Goal: Information Seeking & Learning: Learn about a topic

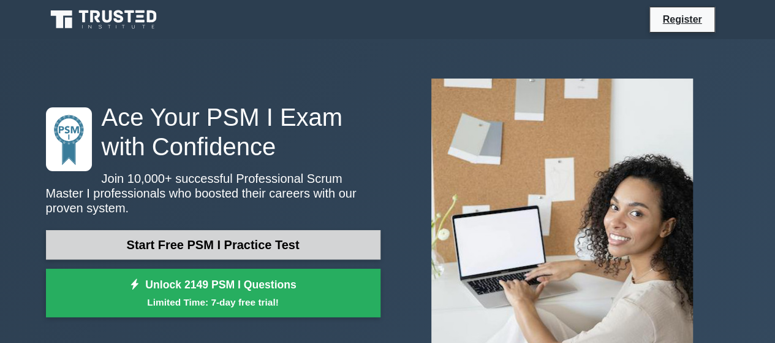
click at [278, 232] on link "Start Free PSM I Practice Test" at bounding box center [213, 244] width 335 height 29
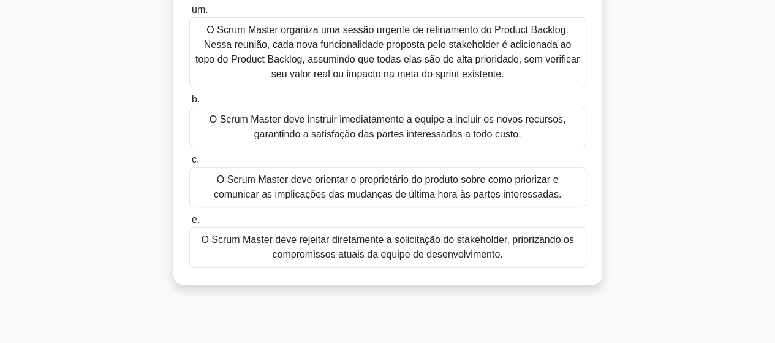
scroll to position [139, 0]
click at [412, 192] on font "O Scrum Master deve orientar o proprietário do produto sobre como priorizar e c…" at bounding box center [388, 185] width 348 height 25
click at [189, 163] on input "c. O Scrum Master deve orientar o proprietário do produto sobre como priorizar …" at bounding box center [189, 159] width 0 height 8
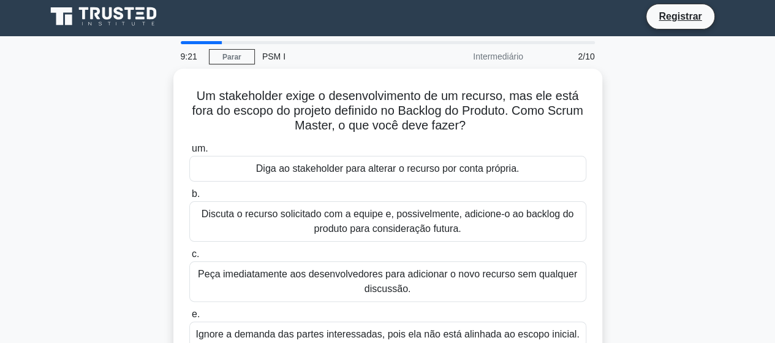
scroll to position [0, 0]
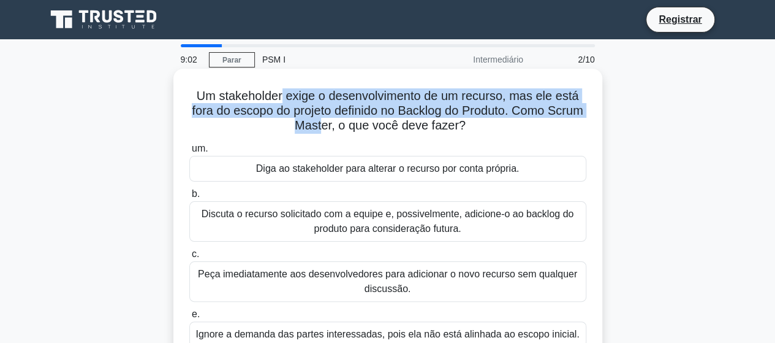
drag, startPoint x: 279, startPoint y: 96, endPoint x: 342, endPoint y: 119, distance: 66.5
click at [342, 119] on font "Um stakeholder exige o desenvolvimento de um recurso, mas ele está fora do esco…" at bounding box center [387, 110] width 391 height 43
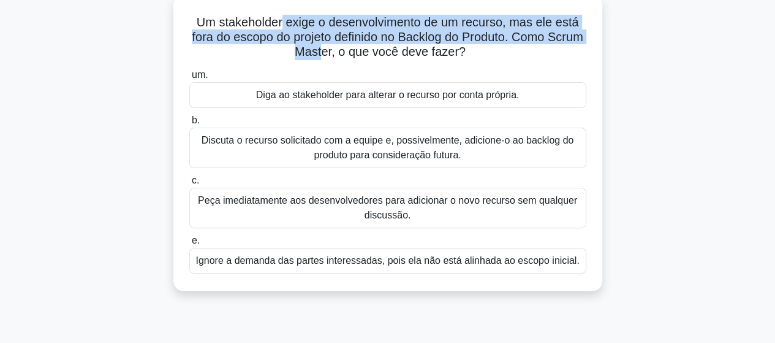
scroll to position [75, 0]
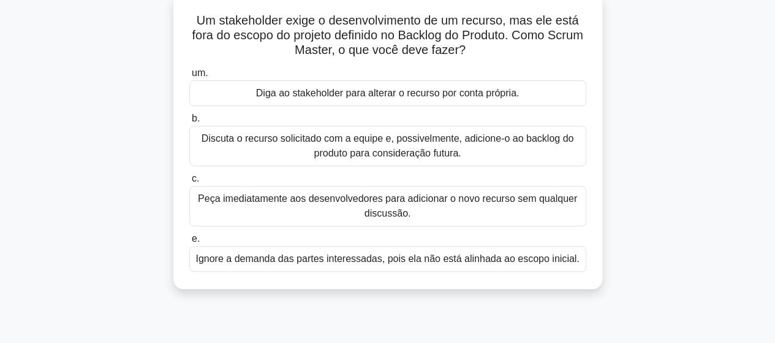
click at [331, 146] on font "Discuta o recurso solicitado com a equipe e, possivelmente, adicione-o ao backl…" at bounding box center [388, 145] width 372 height 25
click at [189, 123] on input "b. Discuta o recurso solicitado com a equipe e, possivelmente, adicione-o ao ba…" at bounding box center [189, 119] width 0 height 8
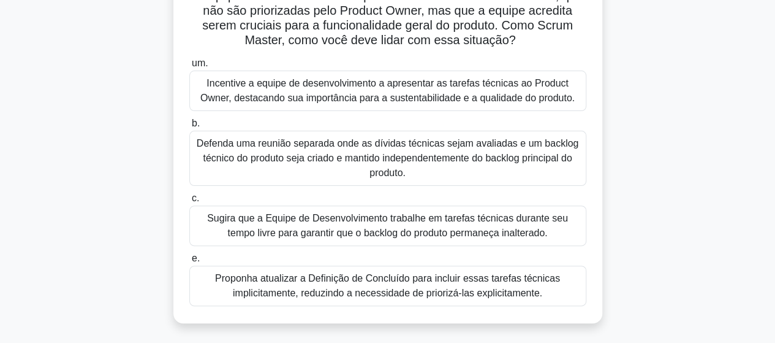
scroll to position [99, 0]
click at [267, 94] on font "Incentive a equipe de desenvolvimento a apresentar as tarefas técnicas ao Produ…" at bounding box center [387, 91] width 374 height 25
click at [189, 69] on input "um. Incentive a equipe de desenvolvimento a apresentar as tarefas técnicas ao P…" at bounding box center [189, 65] width 0 height 8
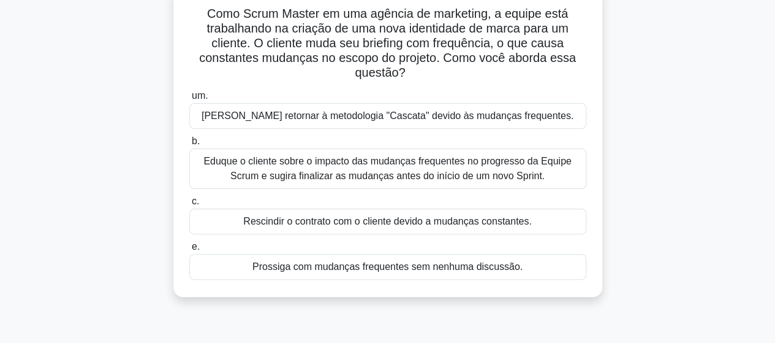
scroll to position [83, 0]
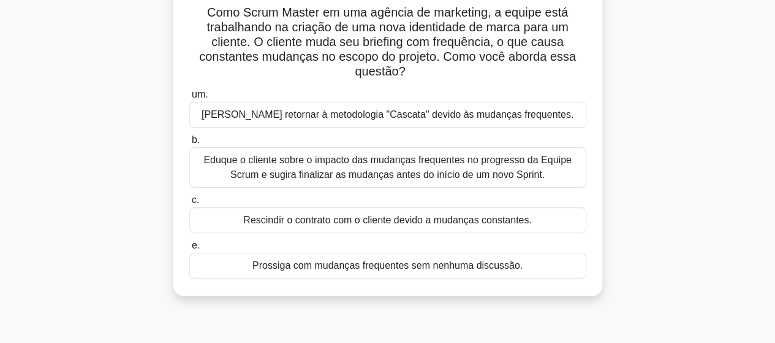
click at [284, 172] on font "Eduque o cliente sobre o impacto das mudanças frequentes no progresso da Equipe…" at bounding box center [387, 166] width 368 height 25
click at [189, 144] on input "b. Eduque o cliente sobre o impacto das mudanças frequentes no progresso da Equ…" at bounding box center [189, 140] width 0 height 8
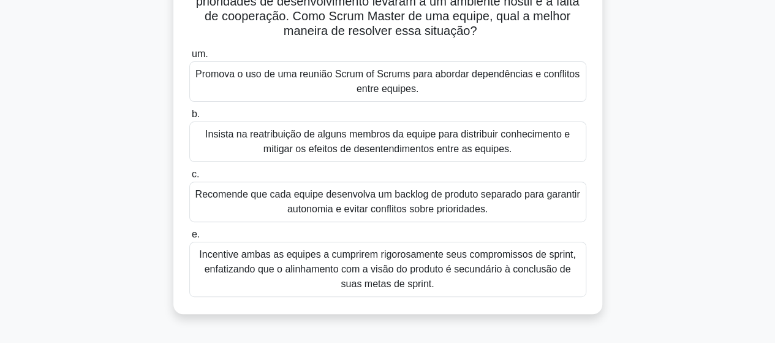
scroll to position [124, 0]
click at [320, 85] on font "Promova o uso de uma reunião Scrum of Scrums para abordar dependências e confli…" at bounding box center [388, 80] width 386 height 29
click at [189, 58] on input "um. Promova o uso de uma reunião Scrum of Scrums para abordar dependências e co…" at bounding box center [189, 54] width 0 height 8
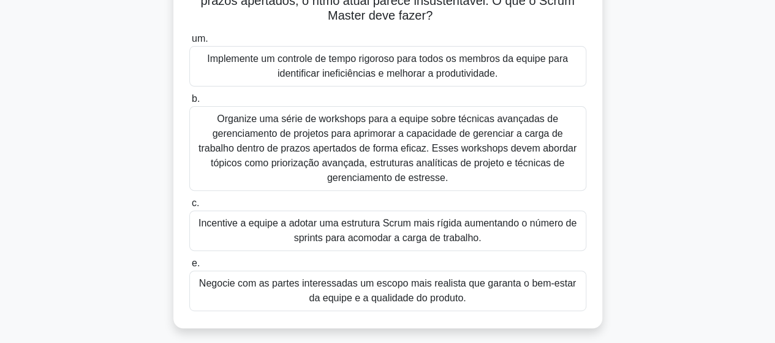
click at [382, 298] on font "Negocie com as partes interessadas um escopo mais realista que garanta o bem-es…" at bounding box center [387, 290] width 377 height 25
click at [189, 267] on input "e. Negocie com as partes interessadas um escopo mais realista que garanta o bem…" at bounding box center [189, 263] width 0 height 8
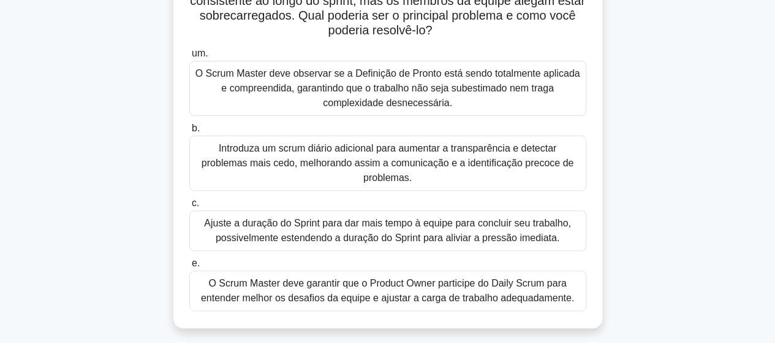
scroll to position [110, 0]
click at [326, 87] on font "O Scrum Master deve observar se a Definição de Pronto está sendo totalmente apl…" at bounding box center [388, 87] width 385 height 40
click at [189, 57] on input "um. O Scrum Master deve observar se a Definição de Pronto está sendo totalmente…" at bounding box center [189, 53] width 0 height 8
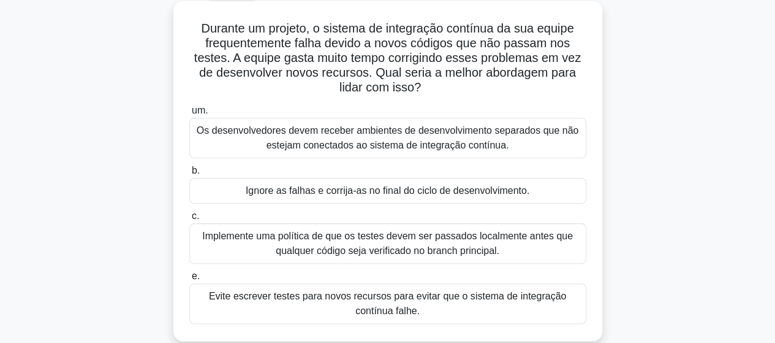
scroll to position [109, 0]
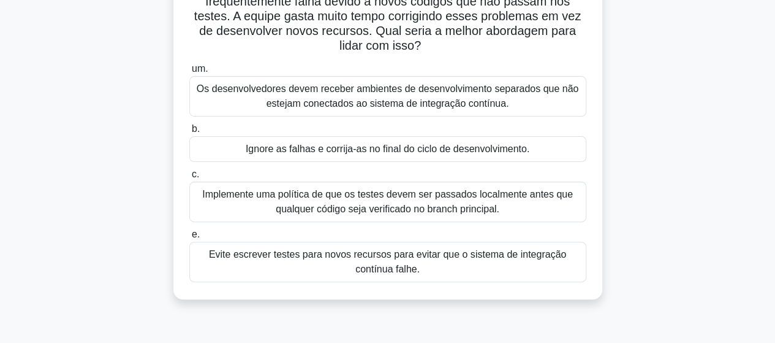
click at [523, 205] on font "Implemente uma política de que os testes devem ser passados ​​localmente antes …" at bounding box center [388, 201] width 386 height 29
click at [189, 178] on input "c. Implemente uma política de que os testes devem ser passados ​​localmente ant…" at bounding box center [189, 174] width 0 height 8
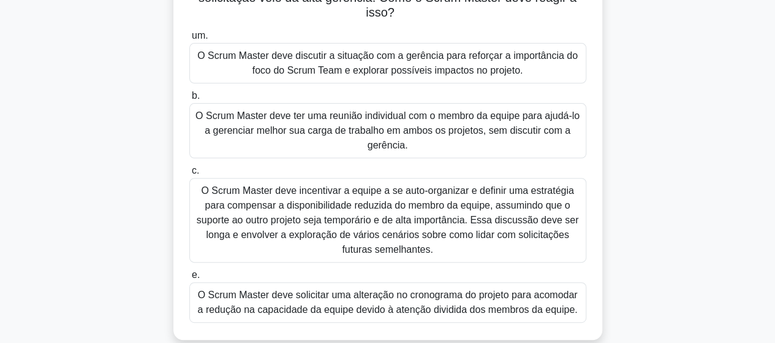
scroll to position [130, 0]
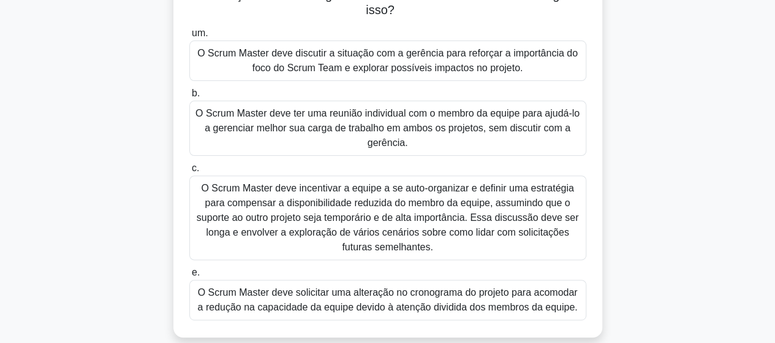
click at [443, 225] on font "O Scrum Master deve incentivar a equipe a se auto-organizar e definir uma estra…" at bounding box center [388, 217] width 382 height 69
click at [189, 172] on input "c. O Scrum Master deve incentivar a equipe a se auto-organizar e definir uma es…" at bounding box center [189, 168] width 0 height 8
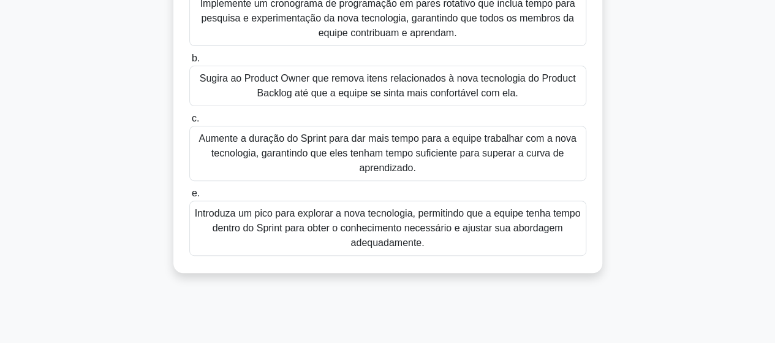
scroll to position [169, 0]
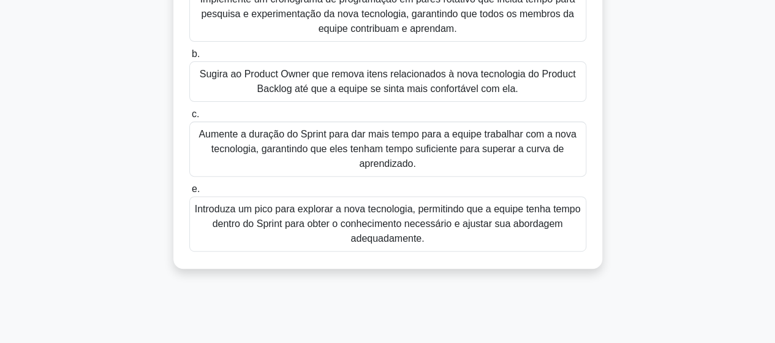
click at [527, 228] on font "Introduza um pico para explorar a nova tecnologia, permitindo que a equipe tenh…" at bounding box center [388, 223] width 386 height 40
click at [189, 193] on input "e. Introduza um pico para explorar a nova tecnologia, permitindo que a equipe t…" at bounding box center [189, 189] width 0 height 8
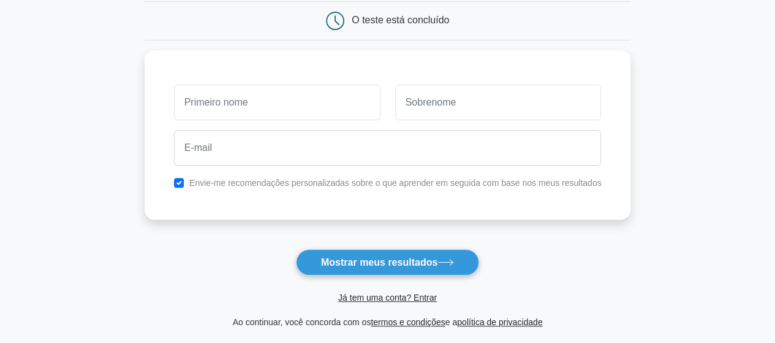
scroll to position [75, 0]
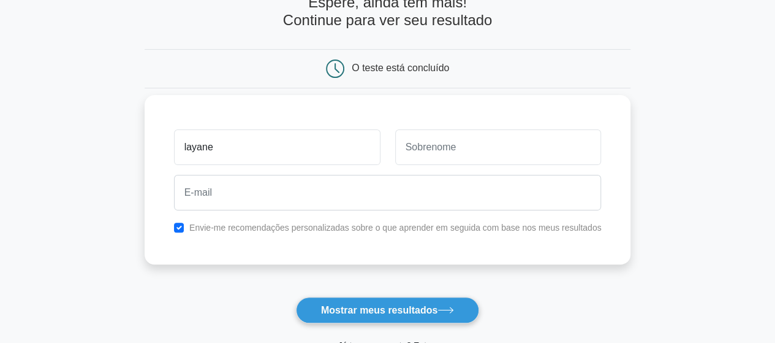
type input "layane"
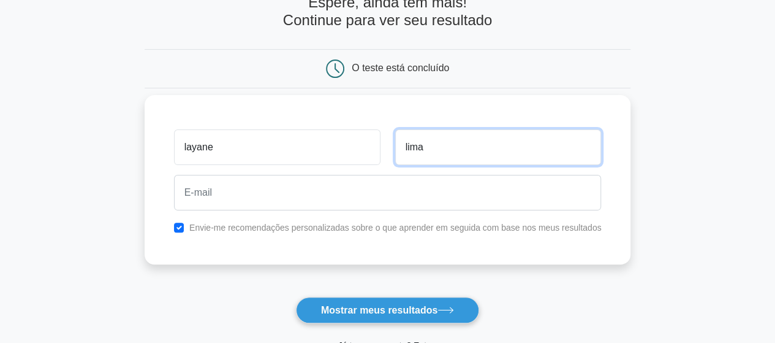
type input "lima"
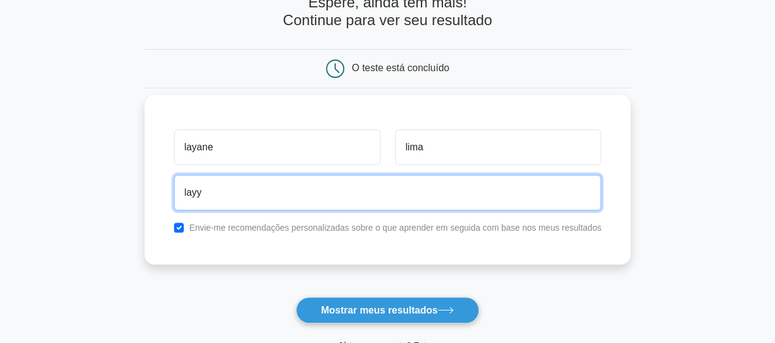
type input "[EMAIL_ADDRESS][DOMAIN_NAME]"
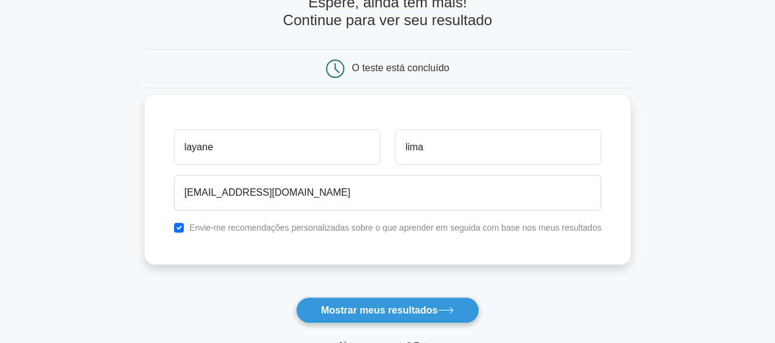
click at [246, 222] on font "Envie-me recomendações personalizadas sobre o que aprender em seguida com base …" at bounding box center [395, 227] width 412 height 10
click at [181, 228] on input "checkbox" at bounding box center [179, 227] width 10 height 10
checkbox input "true"
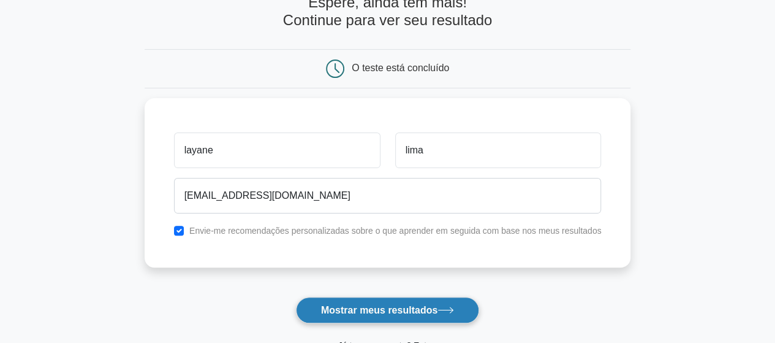
click at [332, 316] on button "Mostrar meus resultados" at bounding box center [387, 310] width 183 height 26
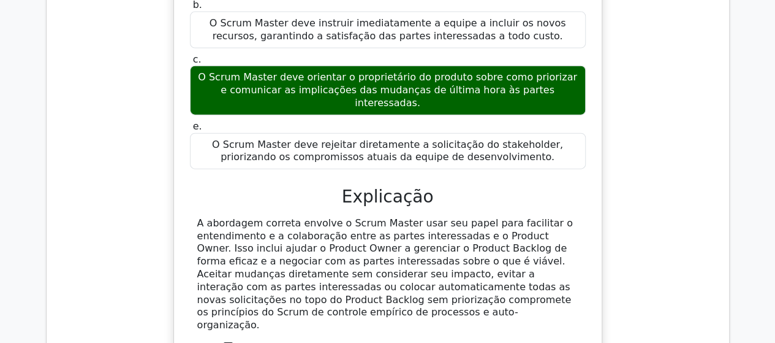
scroll to position [1389, 0]
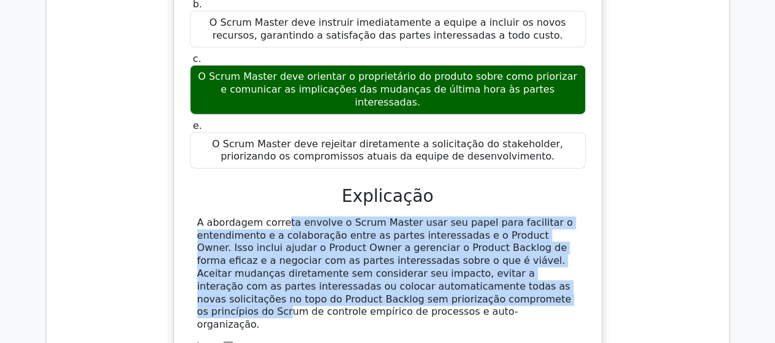
drag, startPoint x: 197, startPoint y: 148, endPoint x: 337, endPoint y: 226, distance: 160.5
click at [337, 226] on font "A abordagem correta envolve o Scrum Master usar seu papel para facilitar o ente…" at bounding box center [385, 272] width 376 height 113
click at [362, 216] on font "A abordagem correta envolve o Scrum Master usar seu papel para facilitar o ente…" at bounding box center [385, 272] width 376 height 113
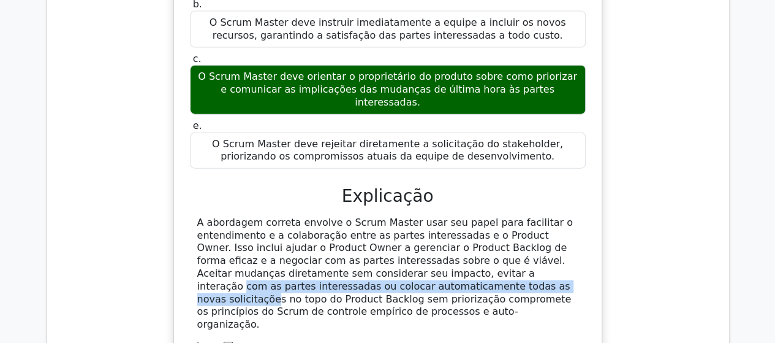
drag, startPoint x: 386, startPoint y: 200, endPoint x: 321, endPoint y: 219, distance: 67.7
click at [325, 219] on font "A abordagem correta envolve o Scrum Master usar seu papel para facilitar o ente…" at bounding box center [385, 272] width 376 height 113
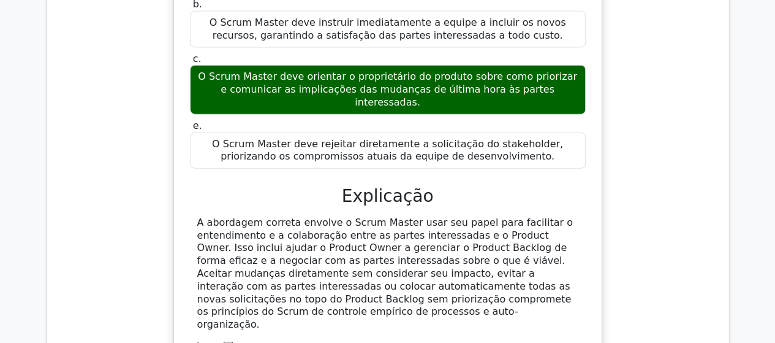
click at [241, 230] on font "A abordagem correta envolve o Scrum Master usar seu papel para facilitar o ente…" at bounding box center [385, 272] width 376 height 113
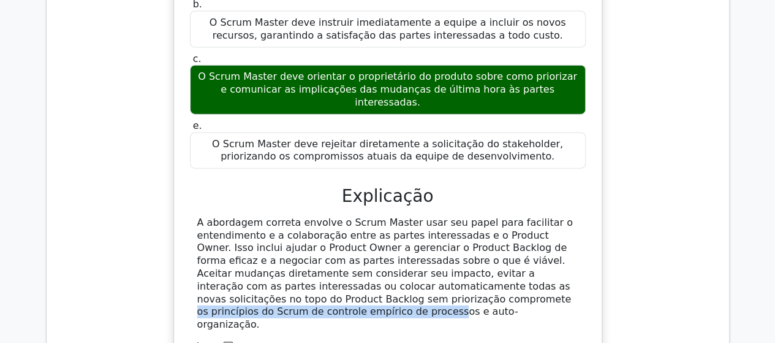
drag, startPoint x: 241, startPoint y: 230, endPoint x: 494, endPoint y: 225, distance: 252.6
click at [494, 225] on font "A abordagem correta envolve o Scrum Master usar seu papel para facilitar o ente…" at bounding box center [385, 272] width 376 height 113
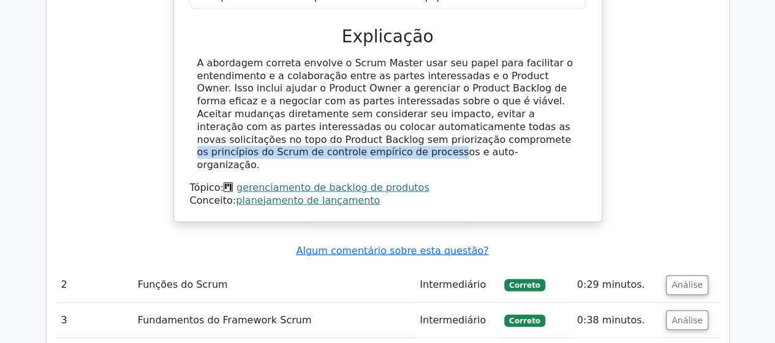
scroll to position [1549, 0]
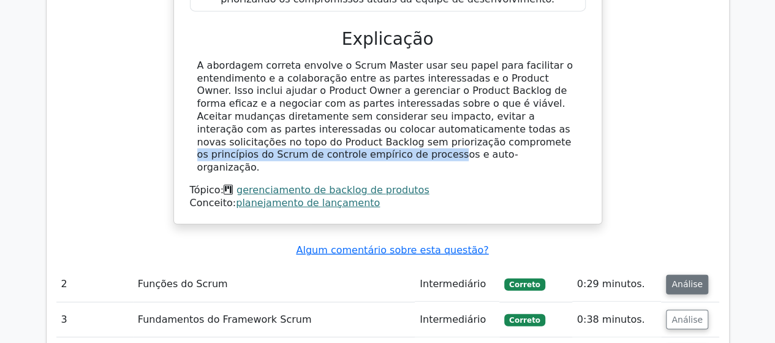
click at [690, 279] on font "Análise" at bounding box center [687, 284] width 31 height 10
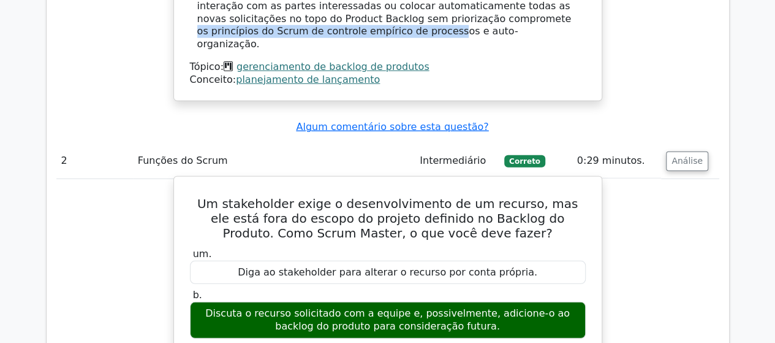
scroll to position [1678, 0]
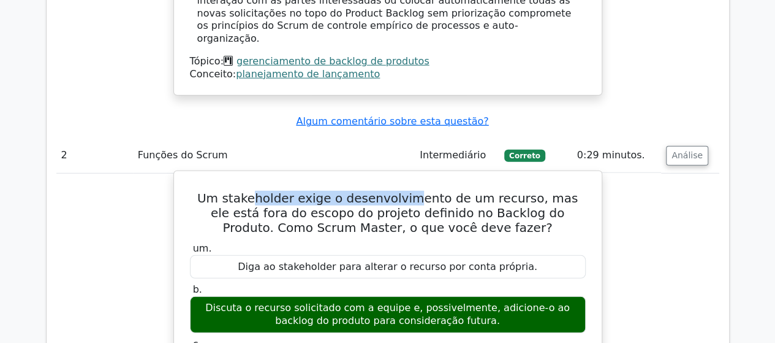
drag, startPoint x: 248, startPoint y: 113, endPoint x: 401, endPoint y: 112, distance: 153.2
click at [401, 191] on font "Um stakeholder exige o desenvolvimento de um recurso, mas ele está fora do esco…" at bounding box center [387, 213] width 381 height 44
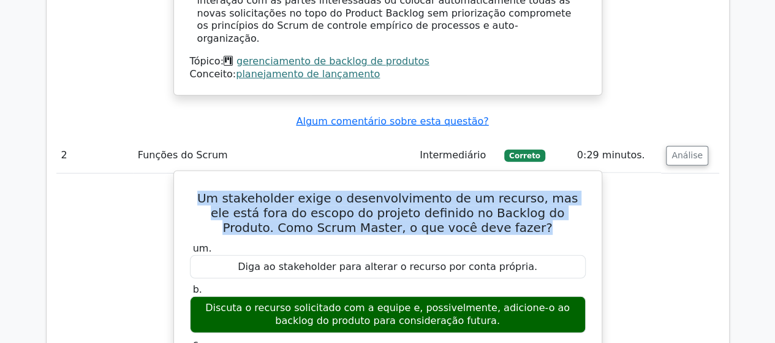
drag, startPoint x: 196, startPoint y: 115, endPoint x: 526, endPoint y: 140, distance: 331.4
click at [526, 191] on h5 "Um stakeholder exige o desenvolvimento de um recurso, mas ele está fora do esco…" at bounding box center [388, 213] width 398 height 44
click at [318, 191] on font "Um stakeholder exige o desenvolvimento de um recurso, mas ele está fora do esco…" at bounding box center [387, 213] width 381 height 44
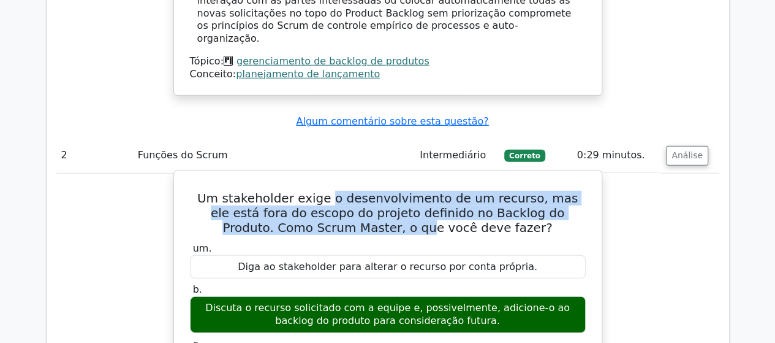
drag, startPoint x: 318, startPoint y: 115, endPoint x: 387, endPoint y: 138, distance: 72.5
click at [387, 191] on font "Um stakeholder exige o desenvolvimento de um recurso, mas ele está fora do esco…" at bounding box center [387, 213] width 381 height 44
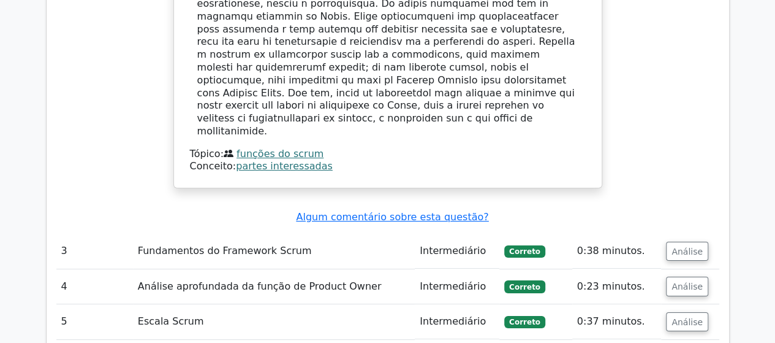
scroll to position [2246, 0]
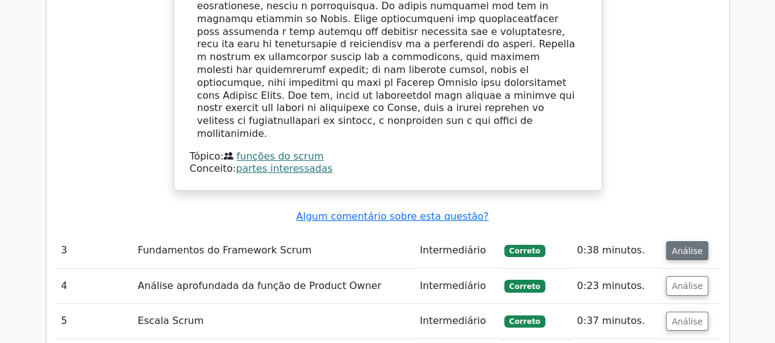
click at [692, 245] on font "Análise" at bounding box center [687, 250] width 31 height 10
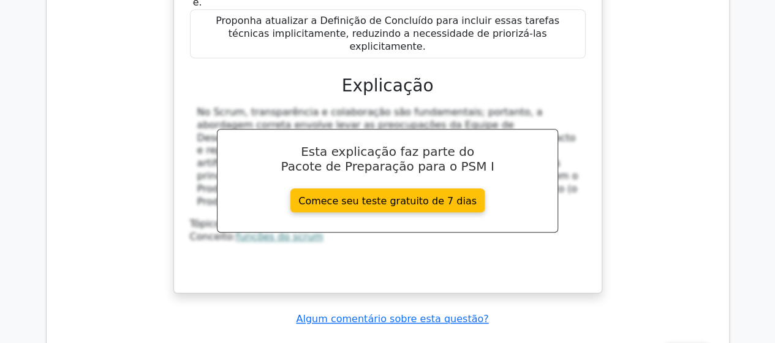
scroll to position [2821, 0]
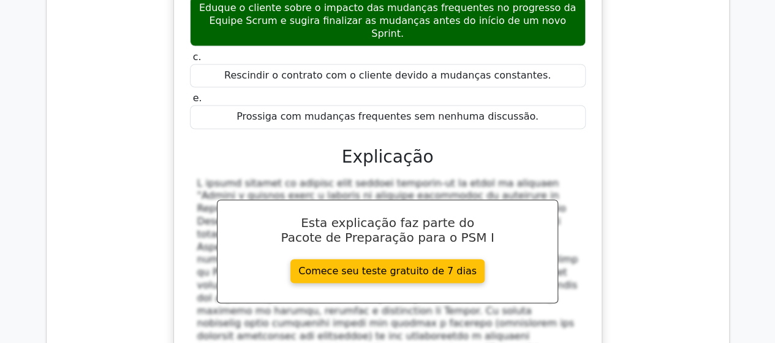
scroll to position [3461, 0]
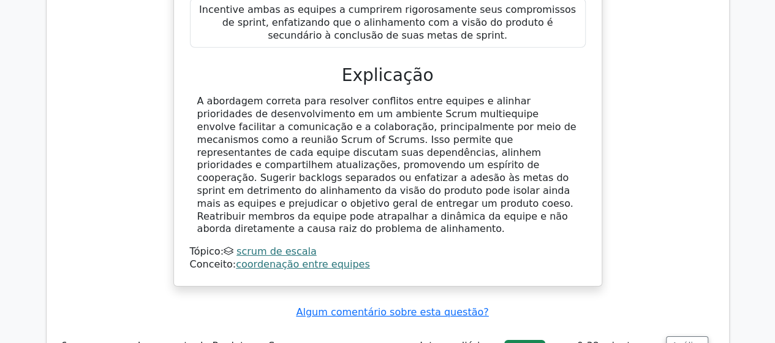
scroll to position [4137, 0]
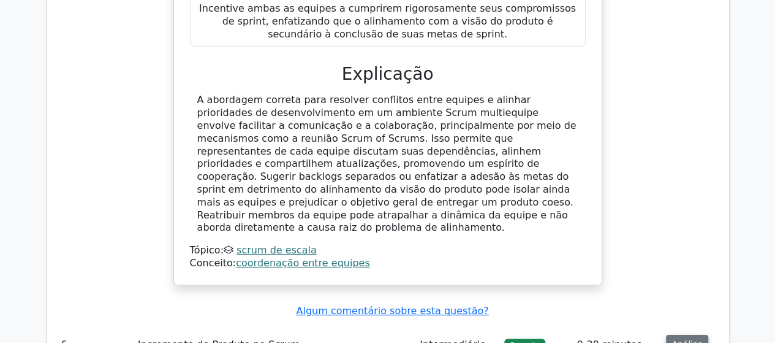
click at [682, 340] on font "Análise" at bounding box center [687, 345] width 31 height 10
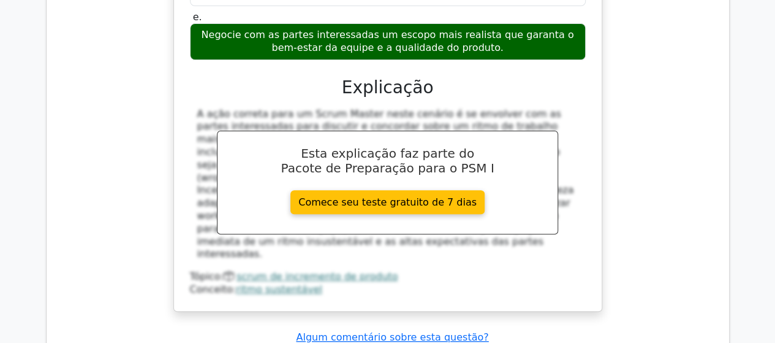
scroll to position [4776, 0]
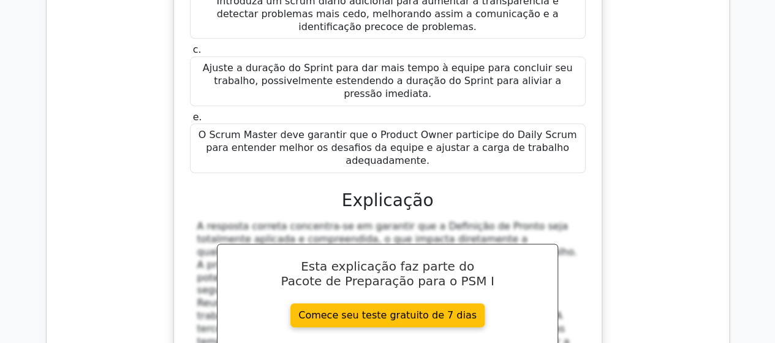
scroll to position [5341, 0]
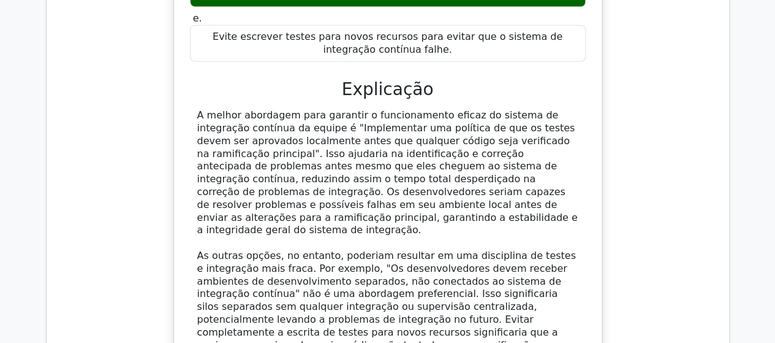
scroll to position [6081, 0]
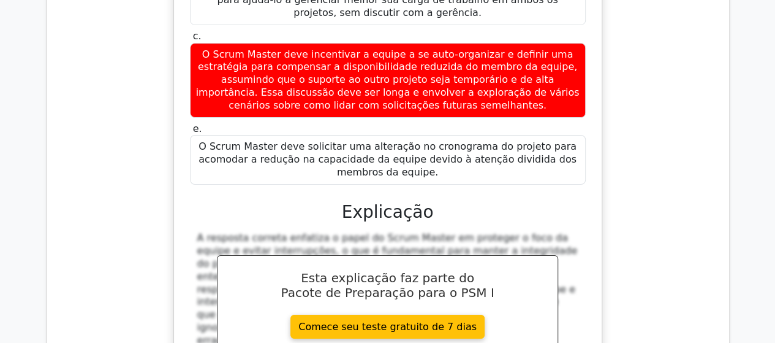
scroll to position [6802, 0]
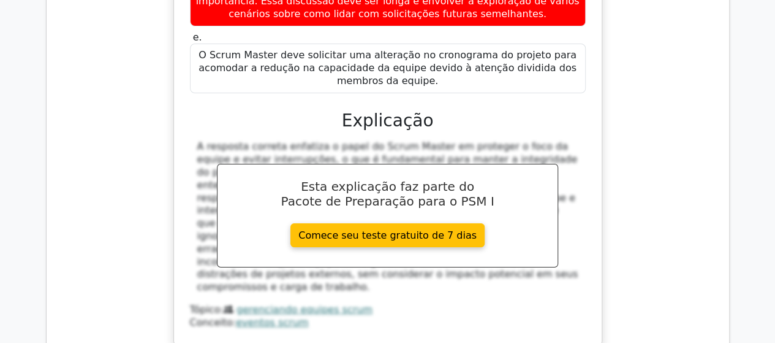
scroll to position [0, 7]
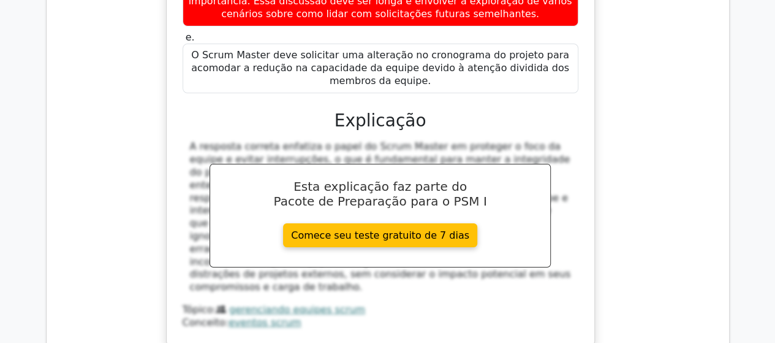
drag, startPoint x: 191, startPoint y: 59, endPoint x: 527, endPoint y: 67, distance: 336.0
drag, startPoint x: 287, startPoint y: 77, endPoint x: 400, endPoint y: 75, distance: 112.8
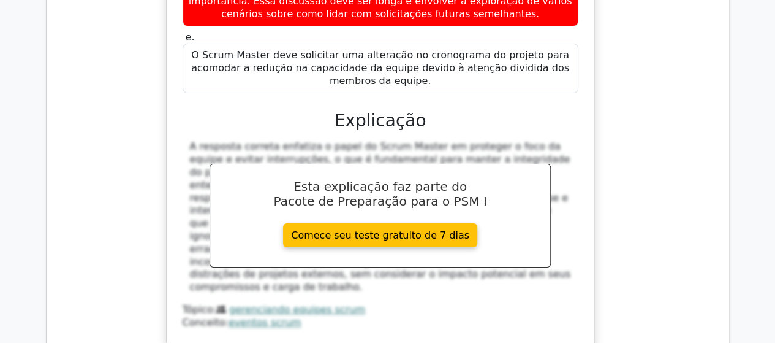
drag, startPoint x: 189, startPoint y: 56, endPoint x: 392, endPoint y: 75, distance: 203.8
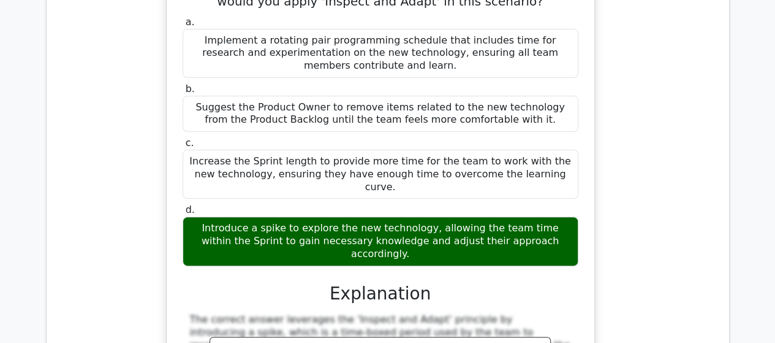
scroll to position [6816, 0]
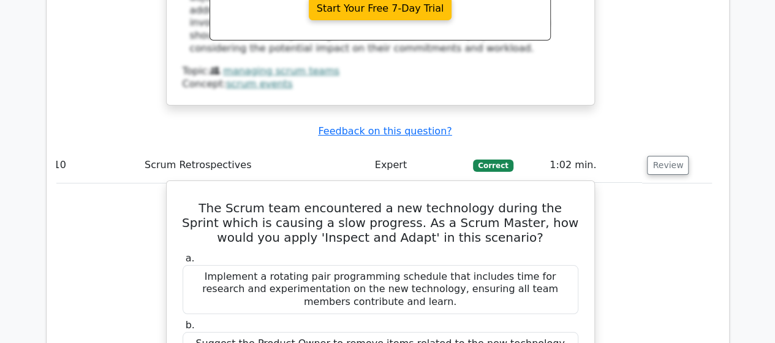
drag, startPoint x: 547, startPoint y: 163, endPoint x: 192, endPoint y: 142, distance: 354.9
copy div "Introduce a spike to explore the new technology, allowing the team time within …"
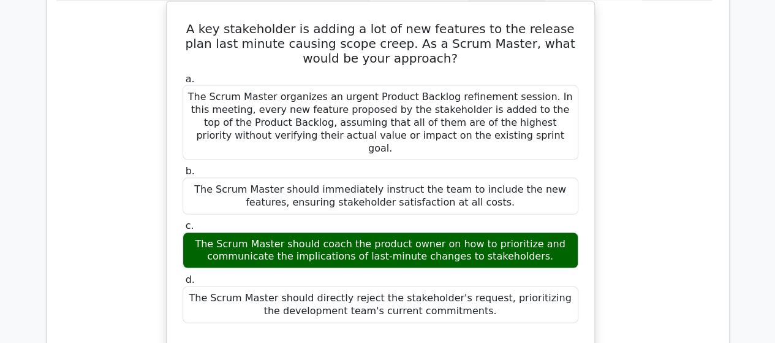
scroll to position [1185, 0]
